Goal: Register for event/course

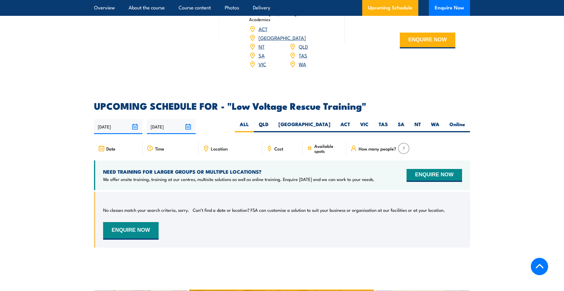
scroll to position [867, 0]
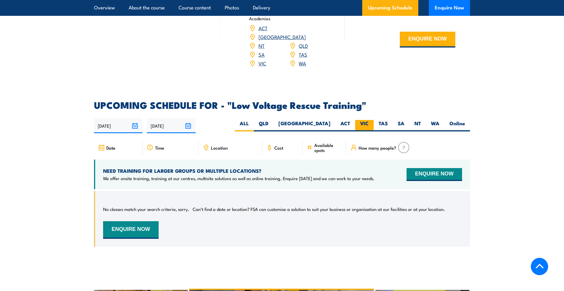
click at [356, 120] on label "VIC" at bounding box center [364, 125] width 18 height 11
click at [368, 120] on input "VIC" at bounding box center [370, 122] width 4 height 4
radio input "true"
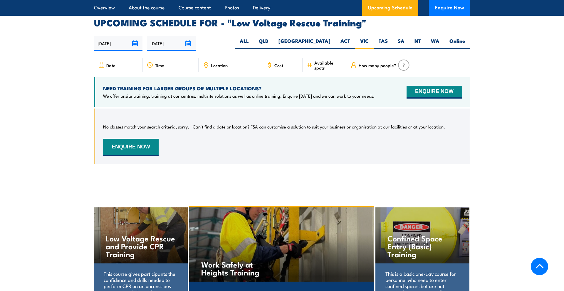
scroll to position [959, 0]
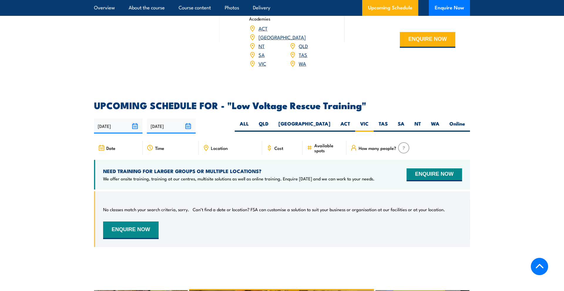
scroll to position [867, 0]
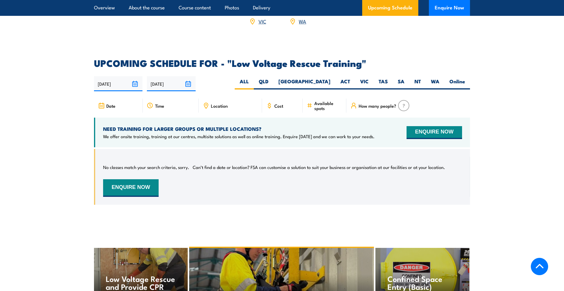
scroll to position [931, 0]
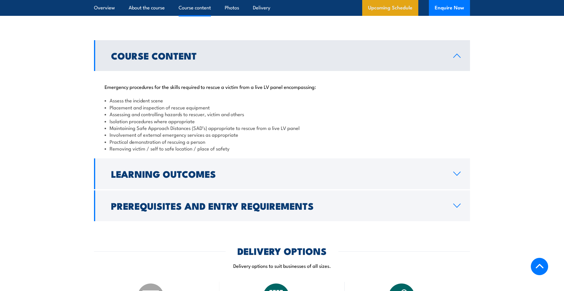
click at [375, 12] on link "Upcoming Schedule" at bounding box center [390, 8] width 56 height 16
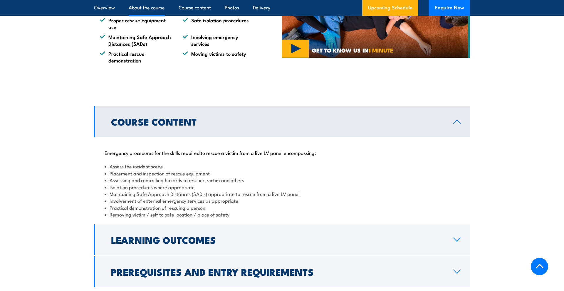
scroll to position [419, 0]
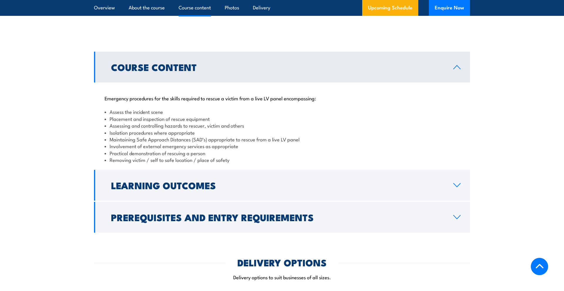
scroll to position [486, 0]
